Goal: Task Accomplishment & Management: Complete application form

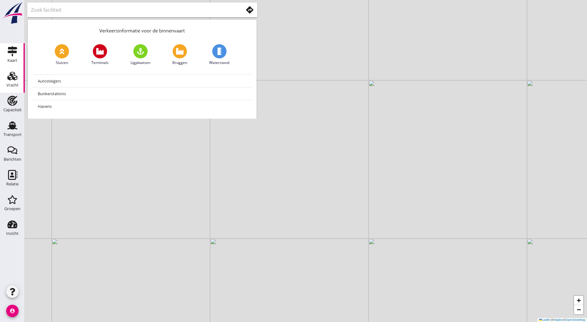
click at [3, 79] on link "Vracht Vracht" at bounding box center [12, 80] width 25 height 25
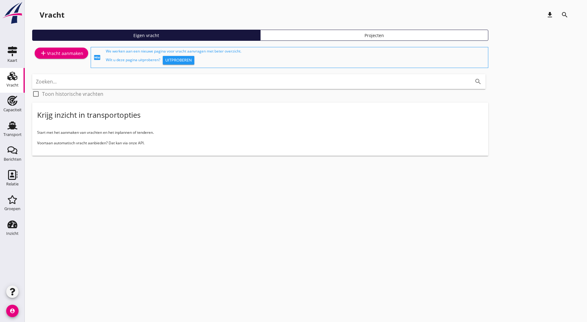
click at [70, 50] on div "add Vracht aanmaken" at bounding box center [62, 52] width 44 height 7
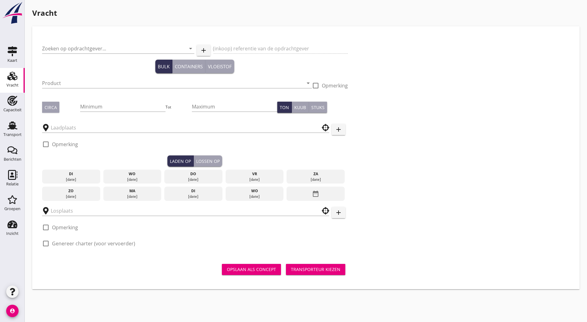
click at [70, 50] on input "Zoeken op opdrachtgever..." at bounding box center [109, 49] width 135 height 10
